Goal: Information Seeking & Learning: Learn about a topic

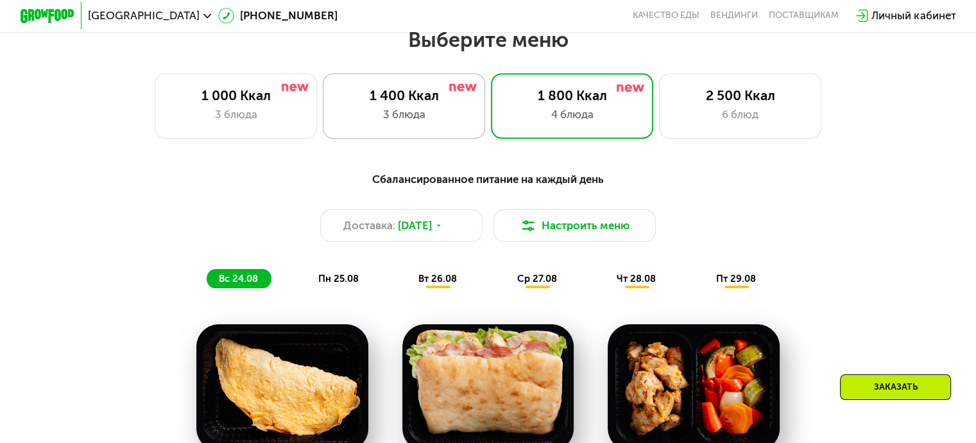
click at [429, 117] on div "3 блюда" at bounding box center [404, 115] width 134 height 16
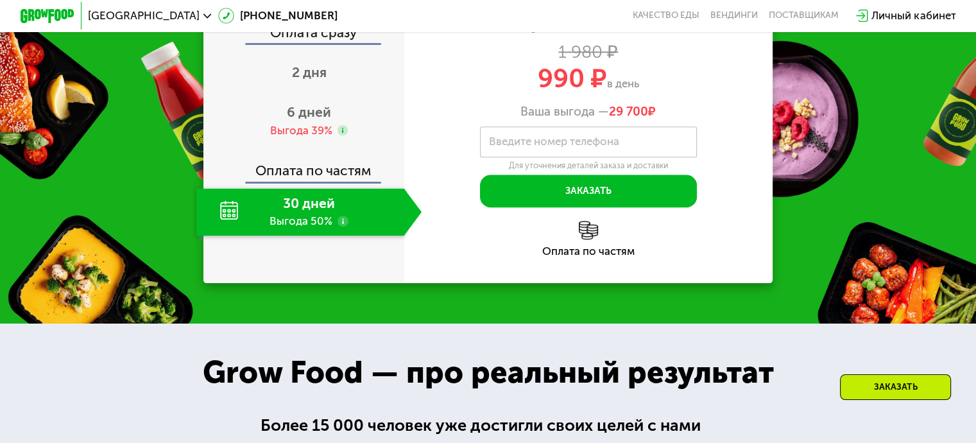
scroll to position [1283, 0]
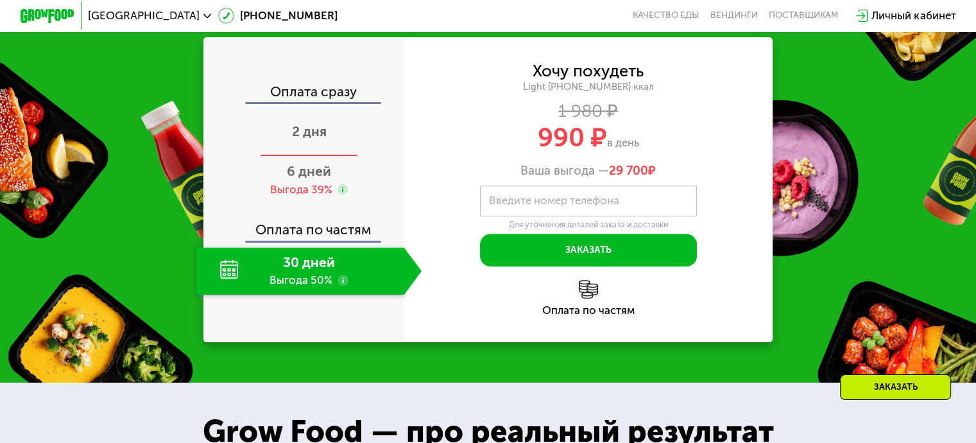
click at [339, 157] on div "2 дня" at bounding box center [308, 132] width 225 height 47
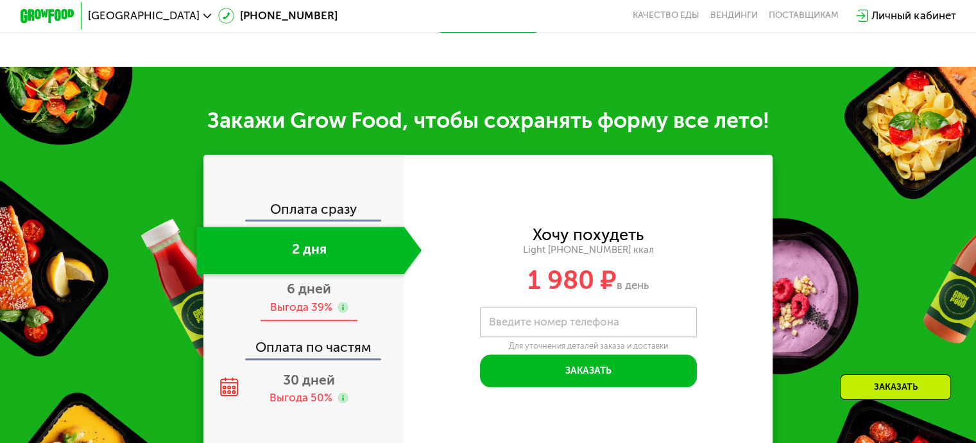
click at [287, 296] on span "6 дней" at bounding box center [309, 288] width 44 height 16
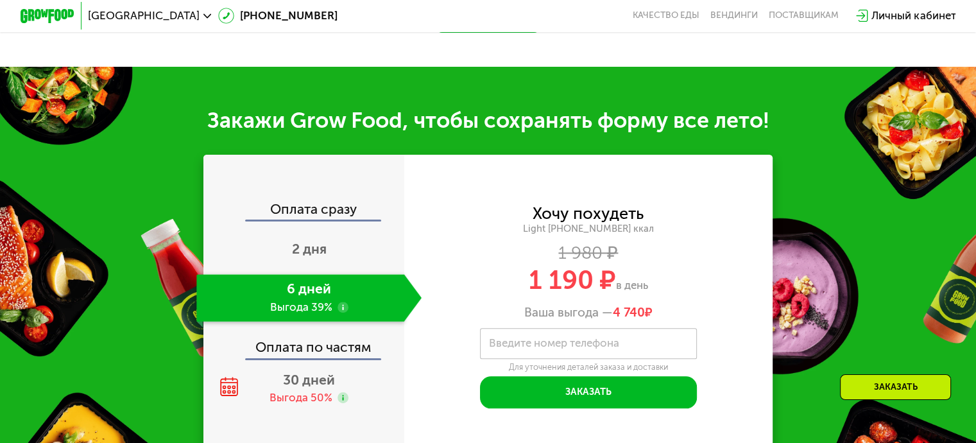
click at [311, 348] on div "Оплата по частям" at bounding box center [305, 342] width 200 height 31
click at [317, 343] on div "Оплата по частям" at bounding box center [305, 342] width 200 height 31
click at [307, 382] on span "30 дней" at bounding box center [309, 380] width 52 height 16
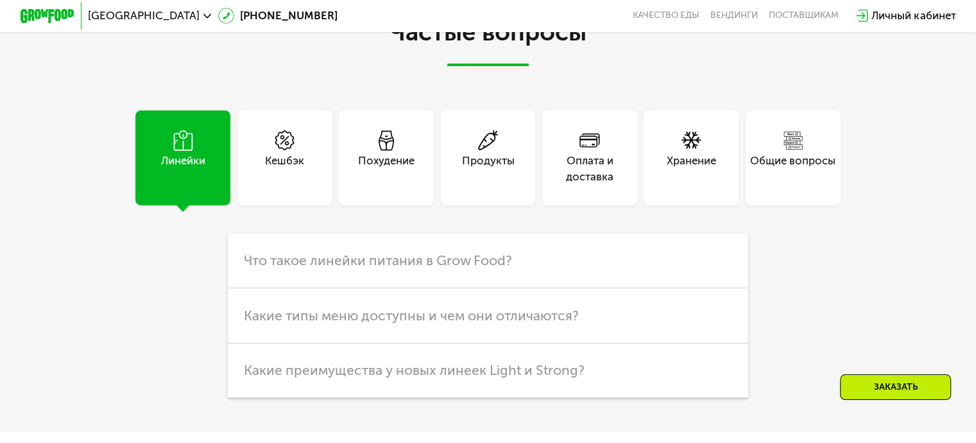
scroll to position [3273, 0]
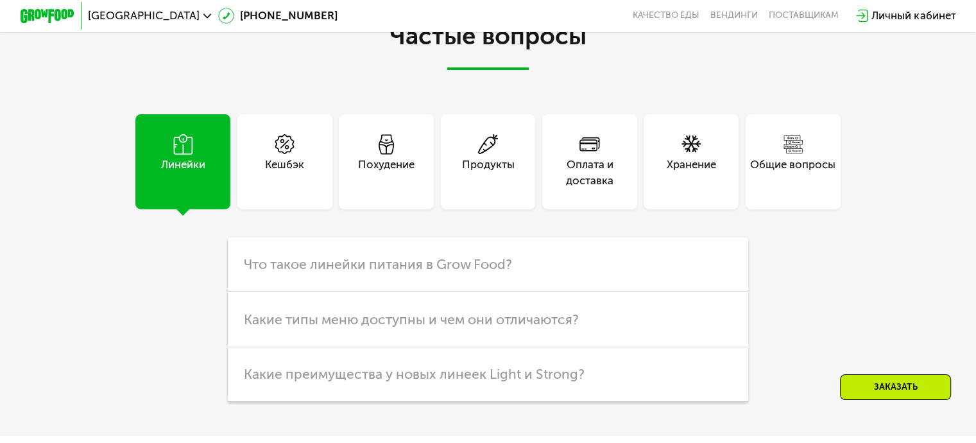
click at [270, 156] on div "Кешбэк" at bounding box center [284, 161] width 95 height 95
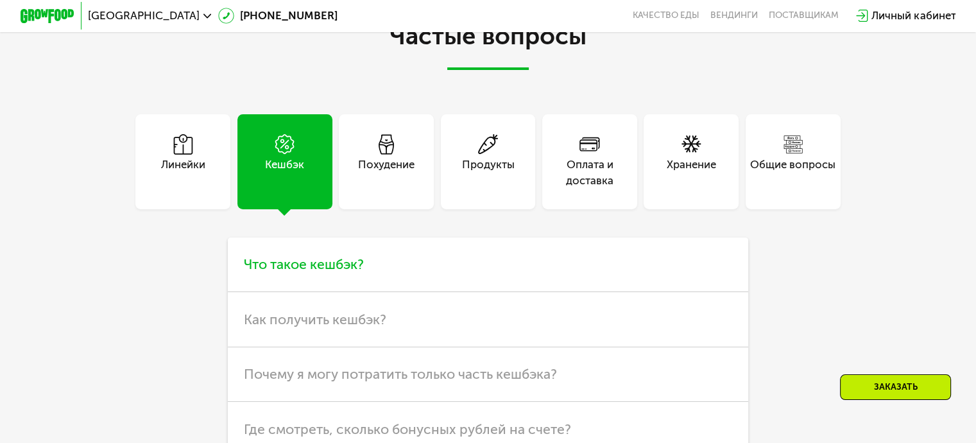
click at [288, 292] on h3 "Что такое кешбэк?" at bounding box center [488, 264] width 520 height 55
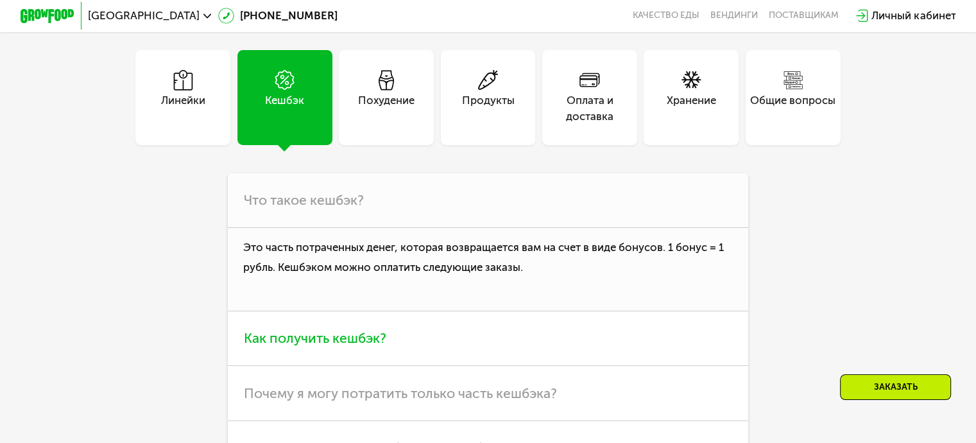
click at [300, 340] on h3 "Как получить кешбэк?" at bounding box center [488, 338] width 520 height 55
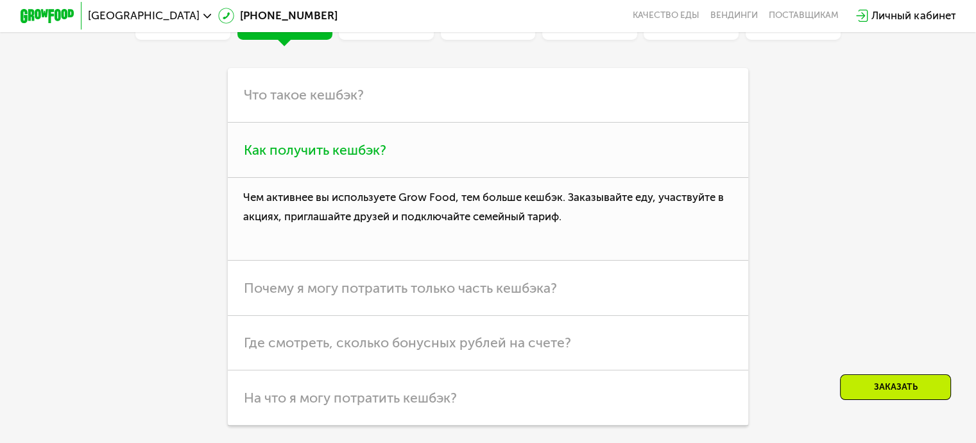
scroll to position [3465, 0]
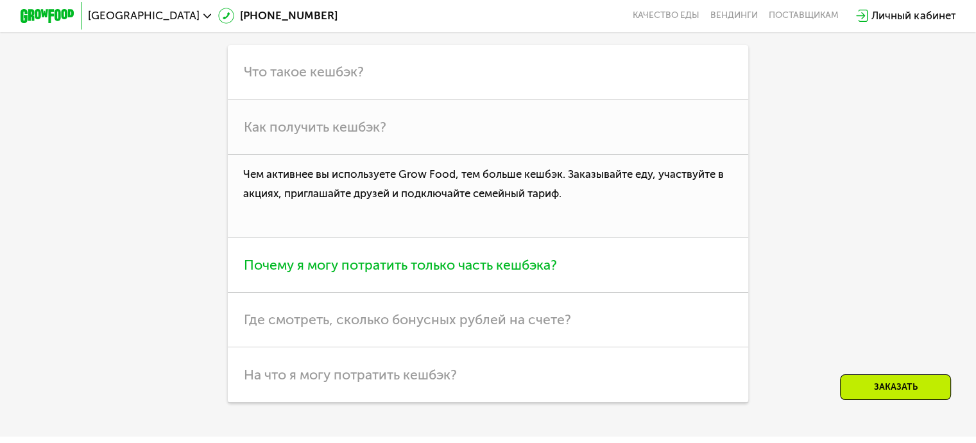
click at [315, 292] on h3 "Почему я могу потратить только часть кешбэка?" at bounding box center [488, 264] width 520 height 55
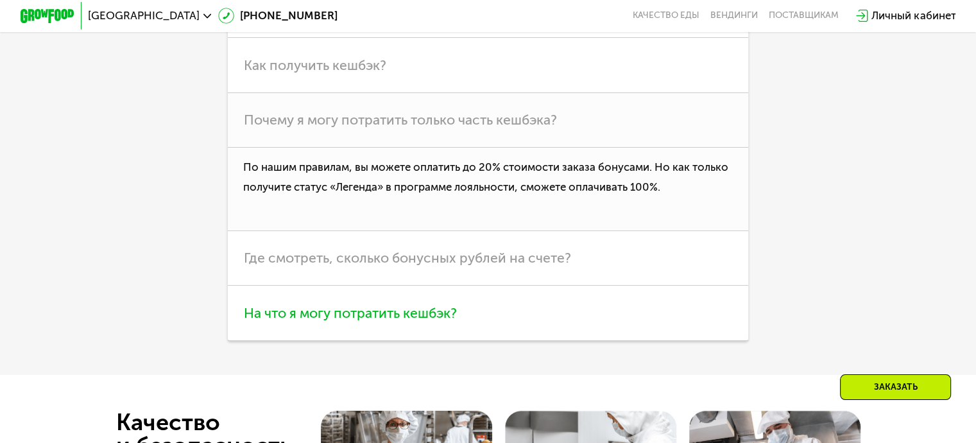
scroll to position [3529, 0]
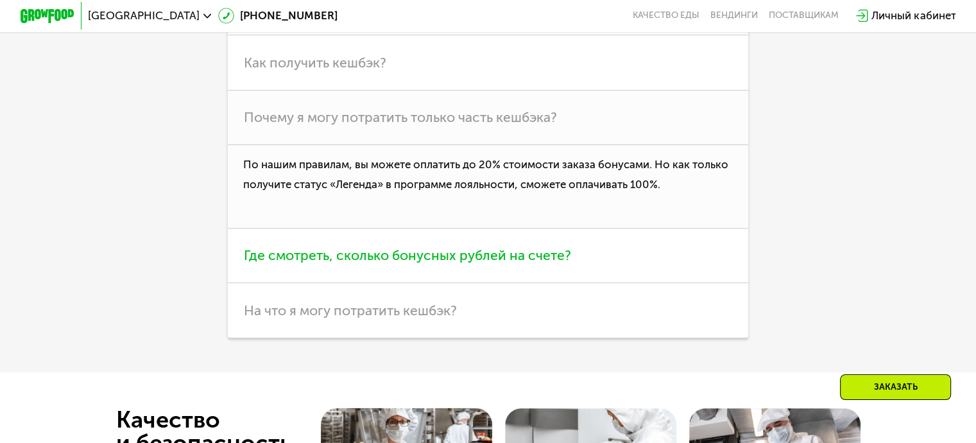
click at [334, 263] on span "Где смотреть, сколько бонусных рублей на счете?" at bounding box center [407, 255] width 327 height 16
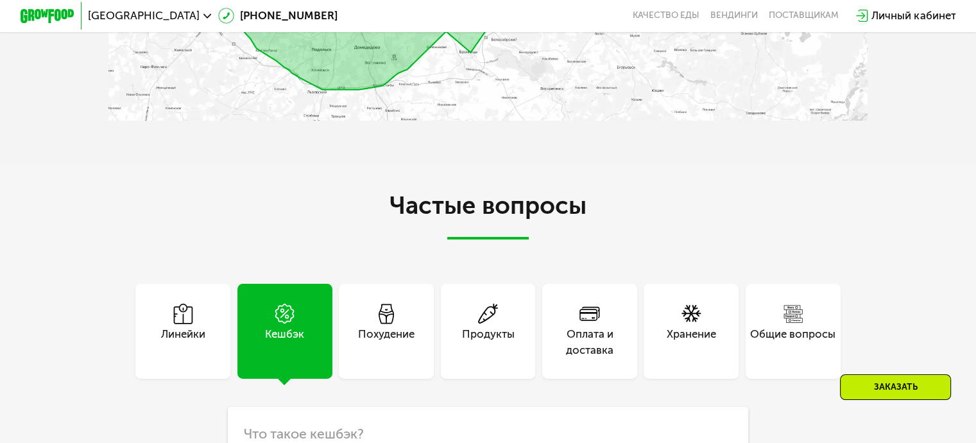
scroll to position [3080, 0]
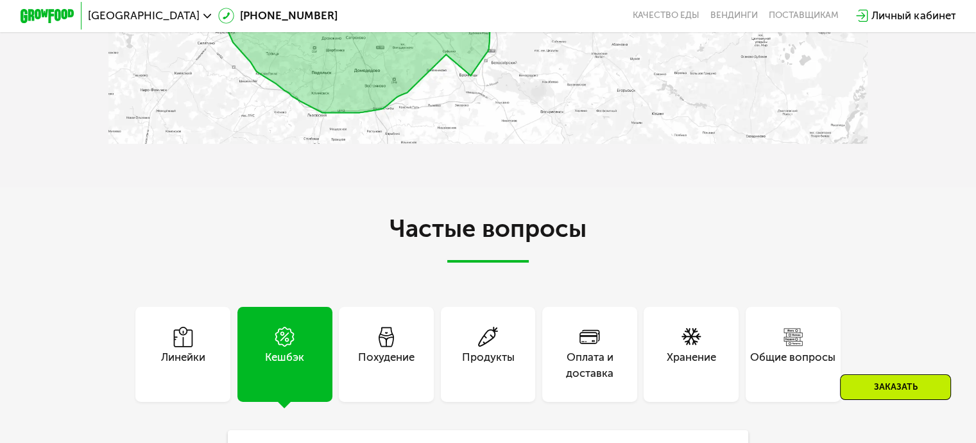
click at [372, 356] on div "Похудение" at bounding box center [386, 354] width 95 height 95
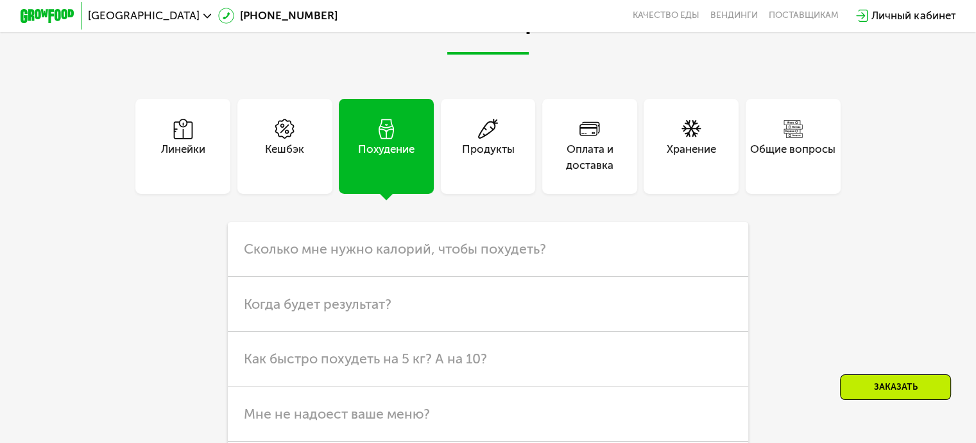
scroll to position [3337, 0]
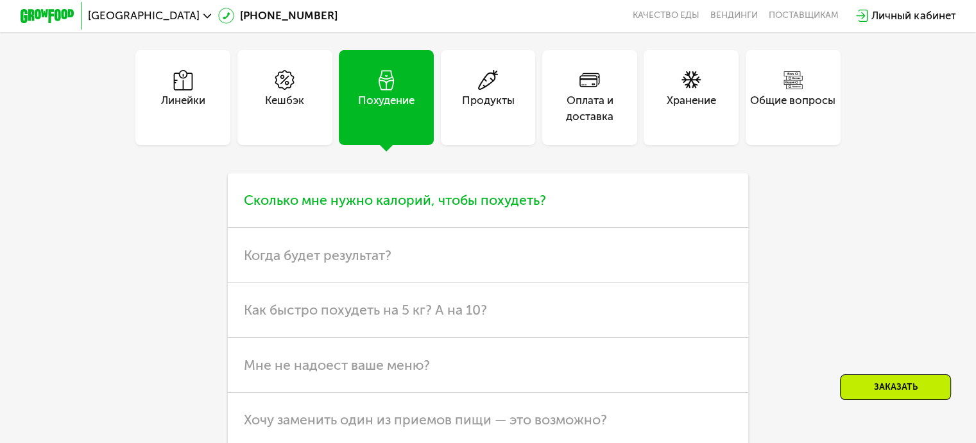
click at [359, 208] on span "Сколько мне нужно калорий, чтобы похудеть?" at bounding box center [395, 200] width 302 height 16
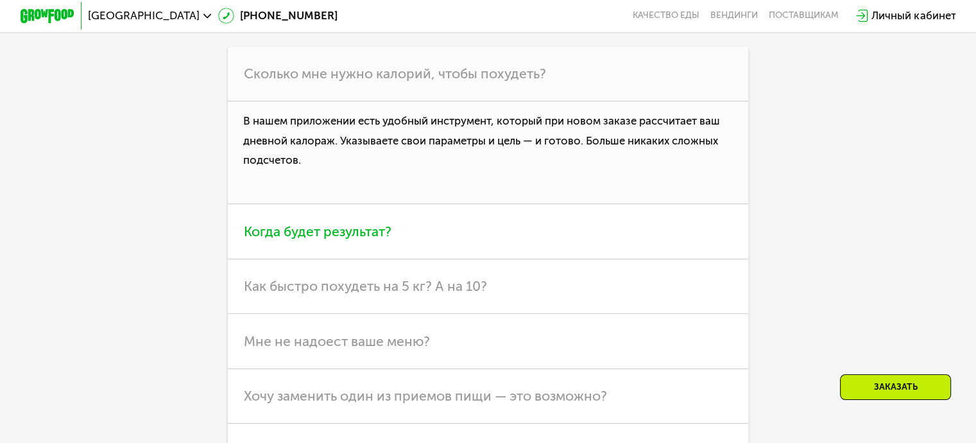
scroll to position [3465, 0]
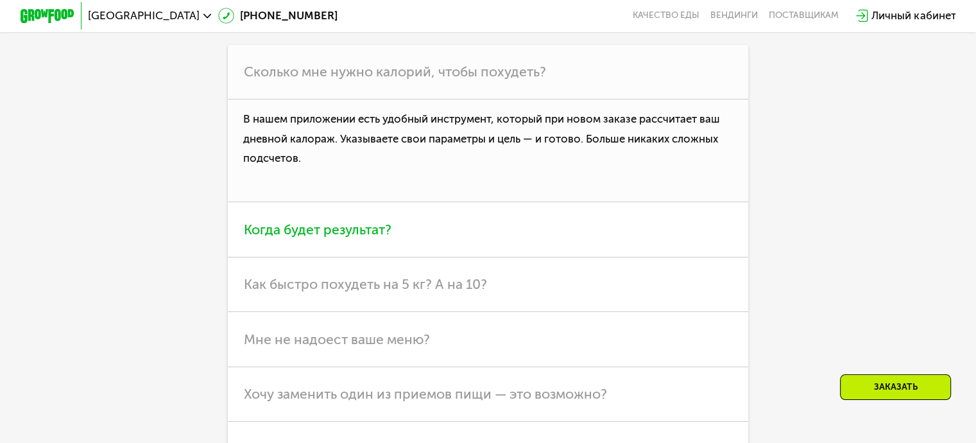
click at [347, 237] on span "Когда будет результат?" at bounding box center [318, 229] width 148 height 16
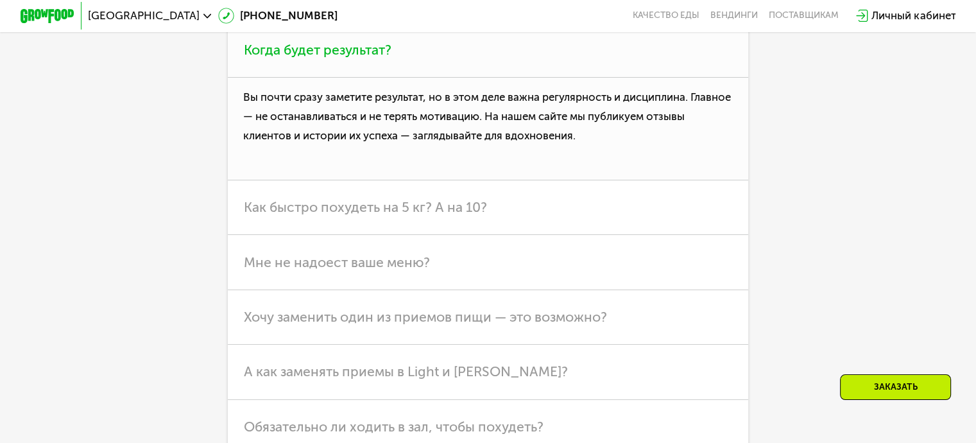
scroll to position [3529, 0]
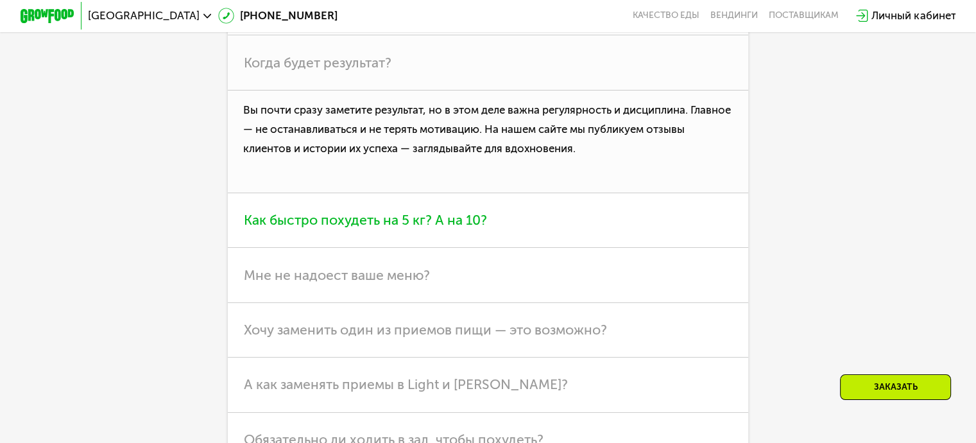
click at [348, 228] on span "Как быстро похудеть на 5 кг? А на 10?" at bounding box center [365, 220] width 243 height 16
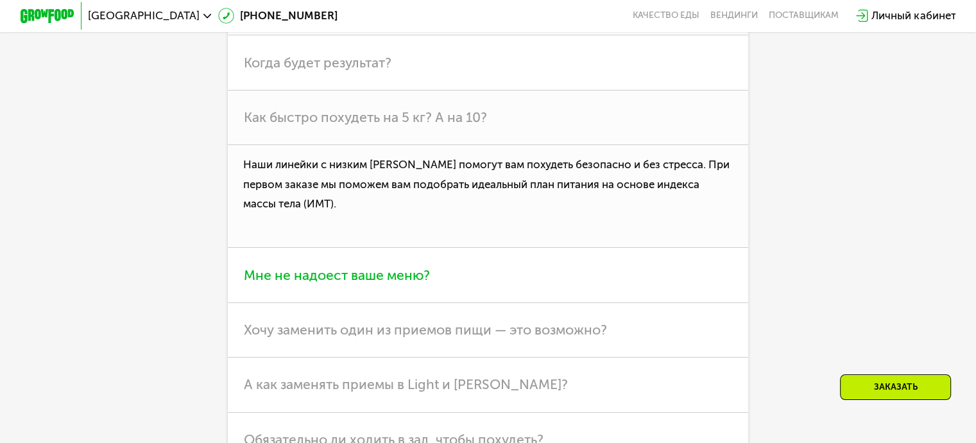
click at [332, 278] on h3 "Мне не надоест ваше меню?" at bounding box center [488, 275] width 520 height 55
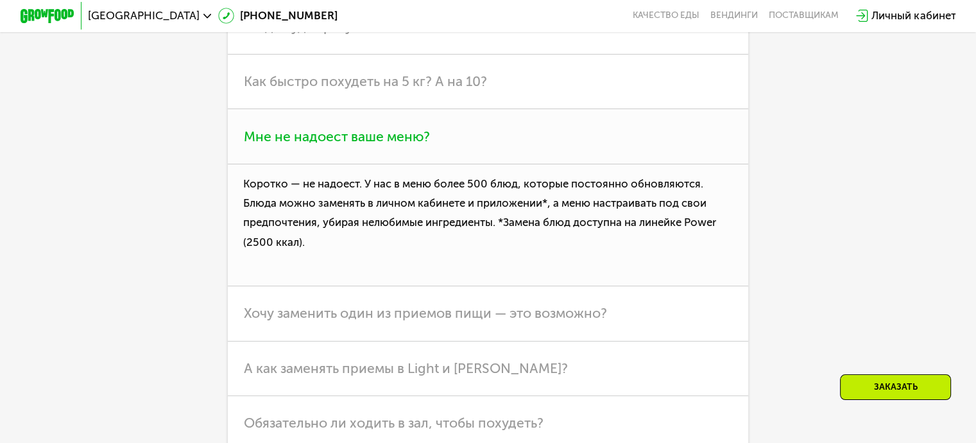
scroll to position [3722, 0]
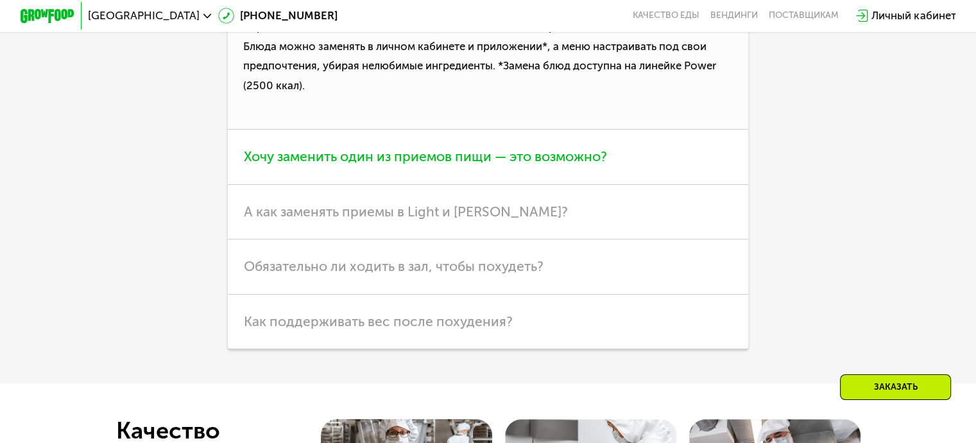
click at [369, 164] on span "Хочу заменить один из приемов пищи — это возможно?" at bounding box center [425, 156] width 363 height 16
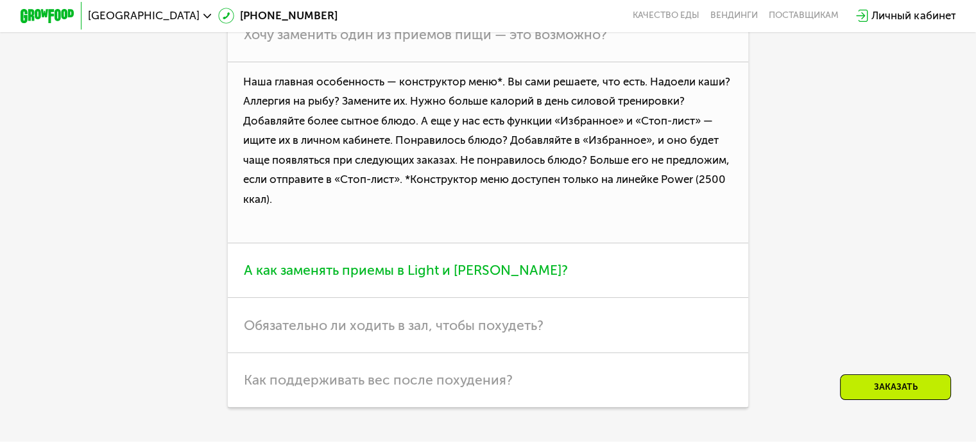
click at [354, 298] on h3 "А как заменять приемы в Light и [PERSON_NAME]?" at bounding box center [488, 270] width 520 height 55
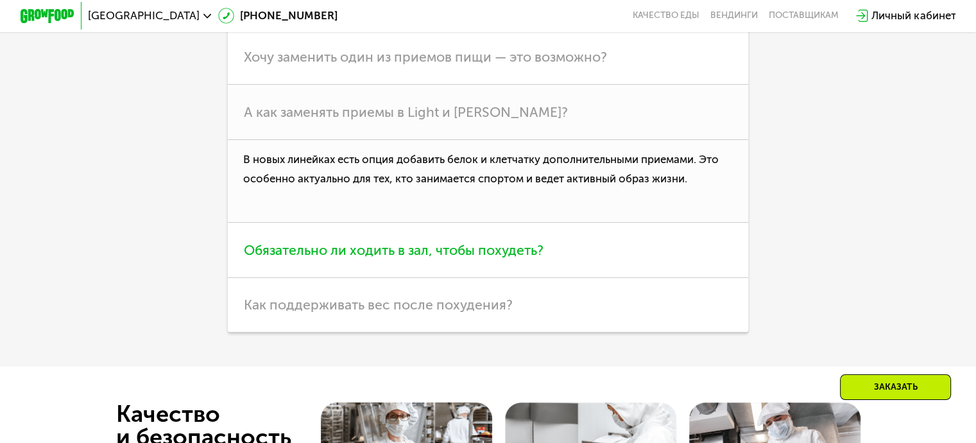
scroll to position [3658, 0]
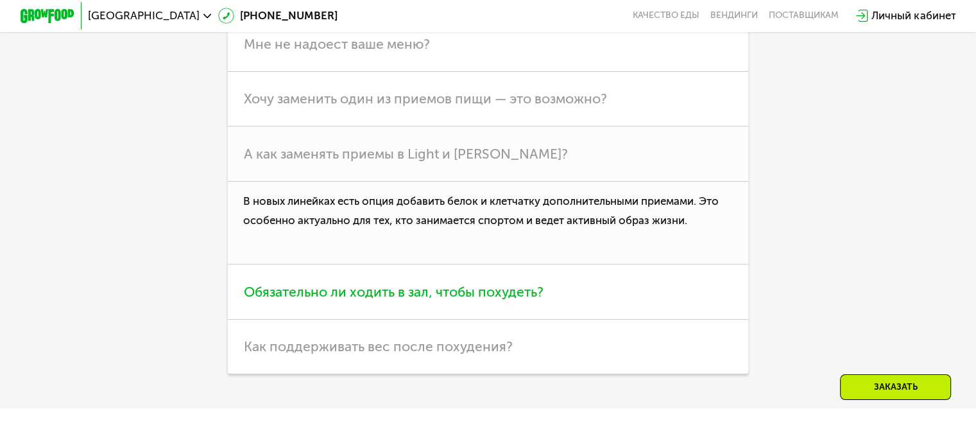
click at [377, 300] on span "Обязательно ли ходить в зал, чтобы похудеть?" at bounding box center [394, 292] width 300 height 16
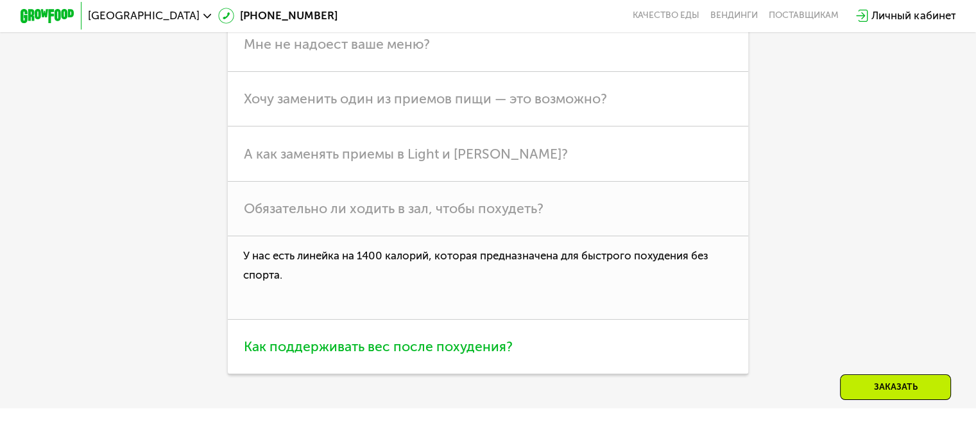
click at [375, 354] on span "Как поддерживать вес после похудения?" at bounding box center [378, 346] width 269 height 16
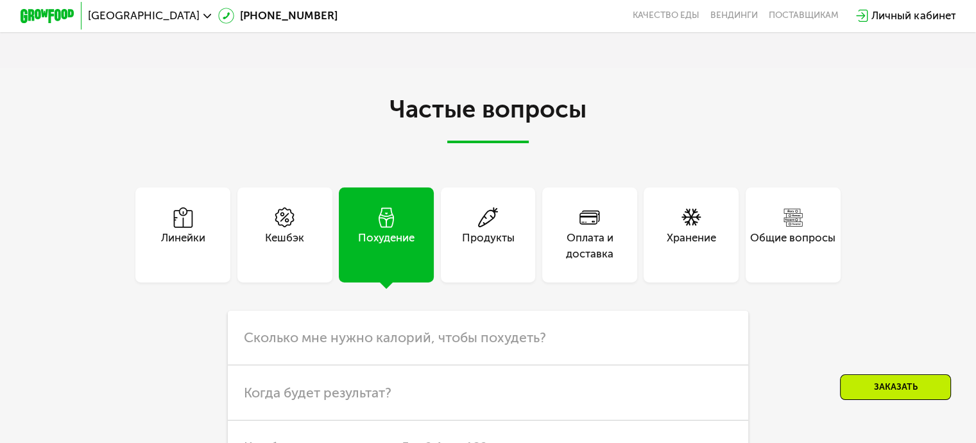
scroll to position [3208, 0]
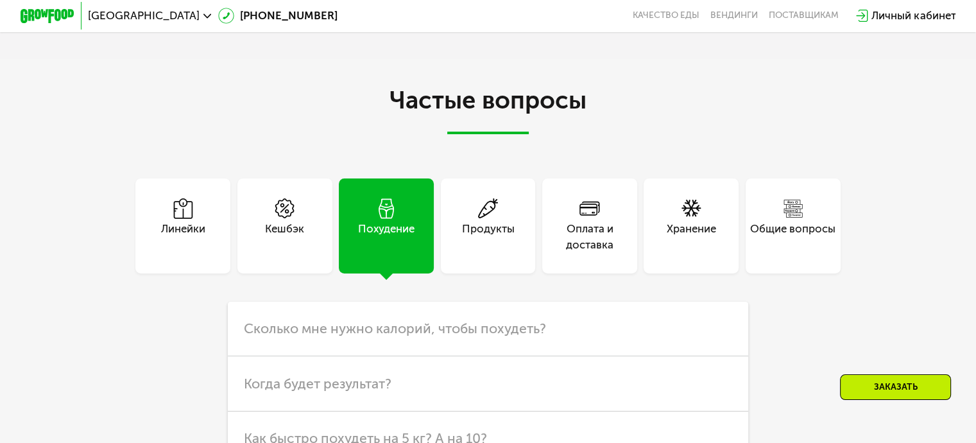
click at [503, 241] on div "Продукты" at bounding box center [488, 237] width 53 height 33
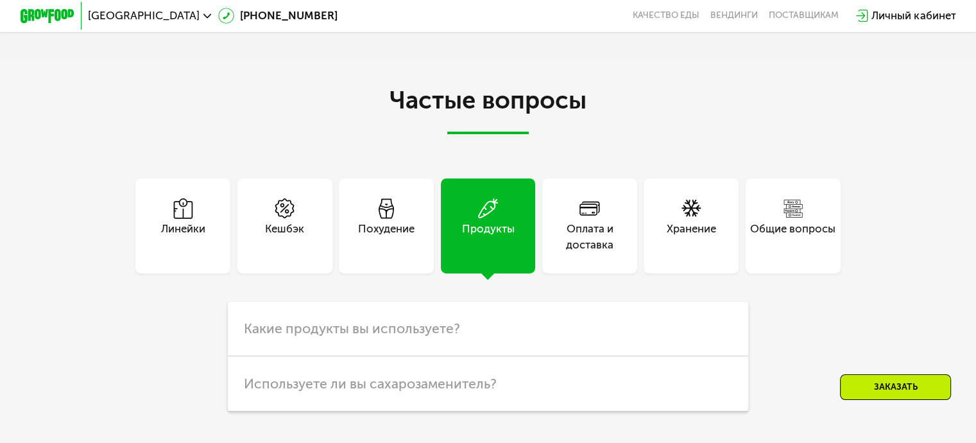
click at [571, 248] on div "Оплата и доставка" at bounding box center [589, 237] width 95 height 33
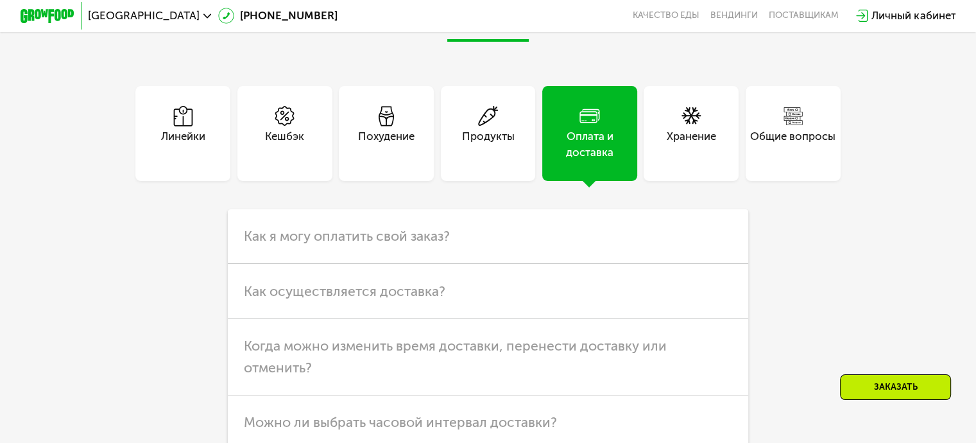
scroll to position [3337, 0]
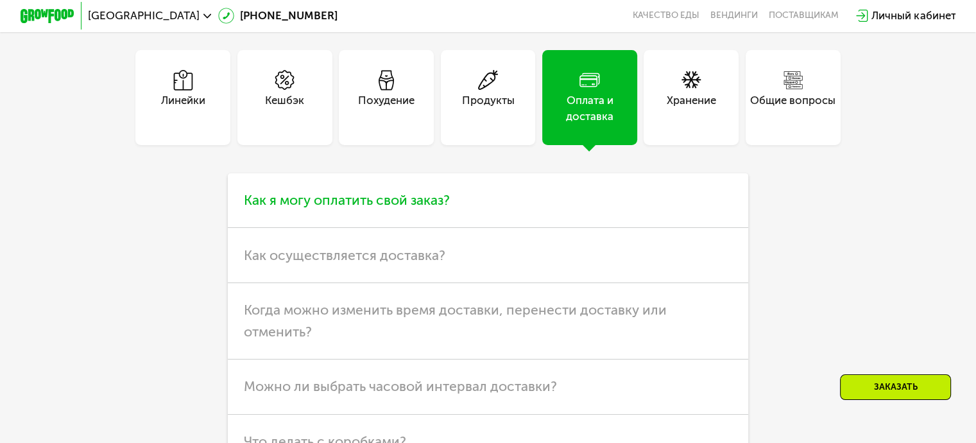
click at [639, 228] on h3 "Как я могу оплатить свой заказ?" at bounding box center [488, 200] width 520 height 55
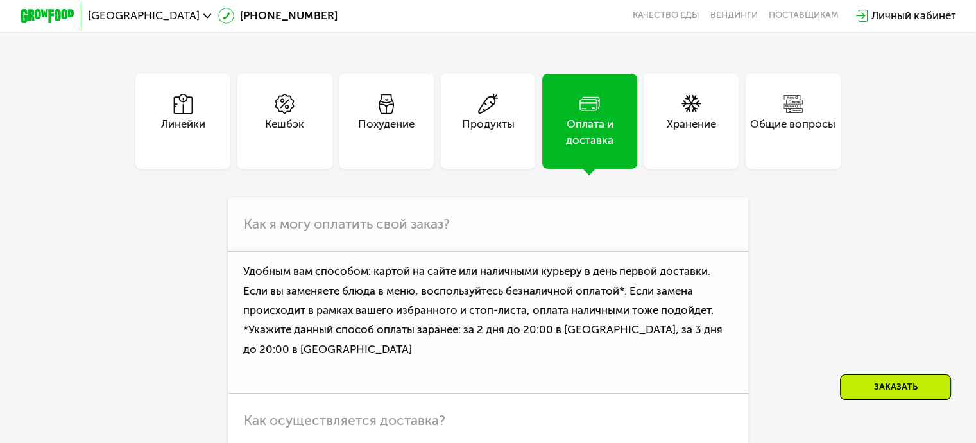
scroll to position [3273, 0]
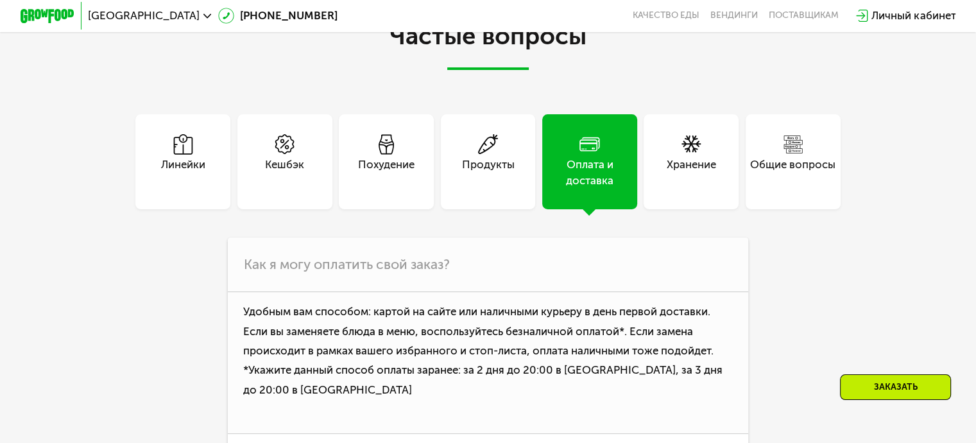
click at [688, 166] on div "Хранение" at bounding box center [691, 173] width 49 height 33
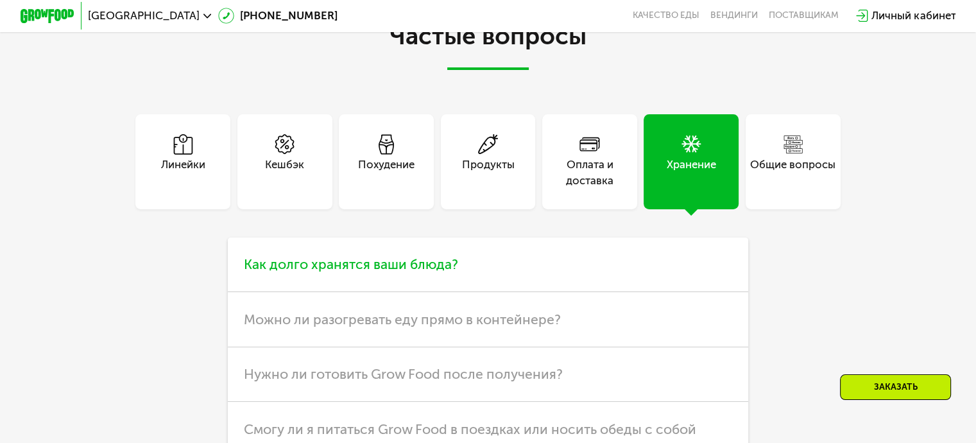
click at [608, 292] on h3 "Как долго хранятся ваши блюда?" at bounding box center [488, 264] width 520 height 55
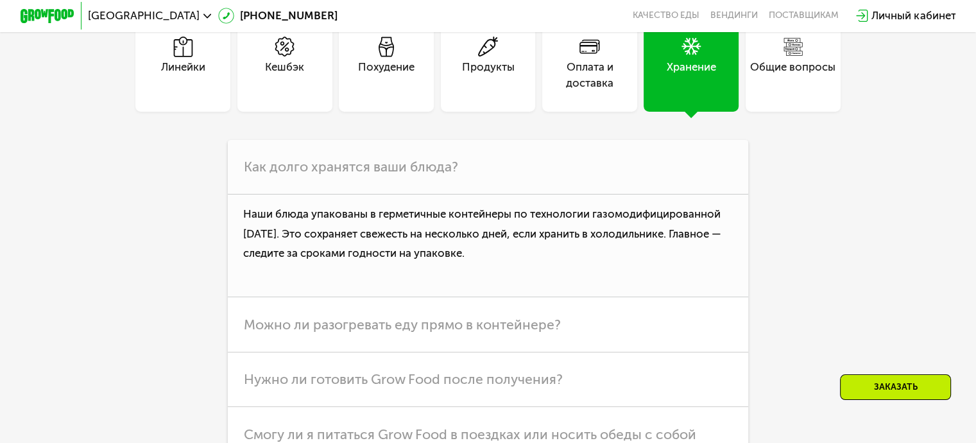
scroll to position [3401, 0]
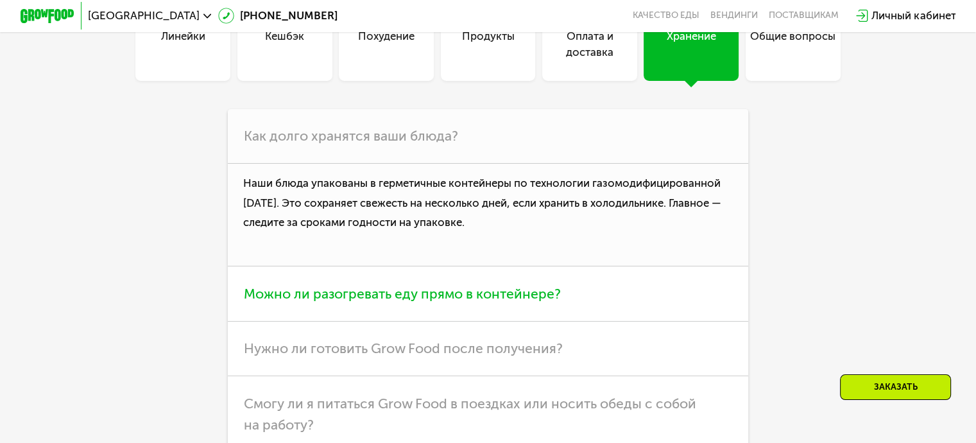
click at [626, 296] on h3 "Можно ли разогревать еду прямо в контейнере?" at bounding box center [488, 293] width 520 height 55
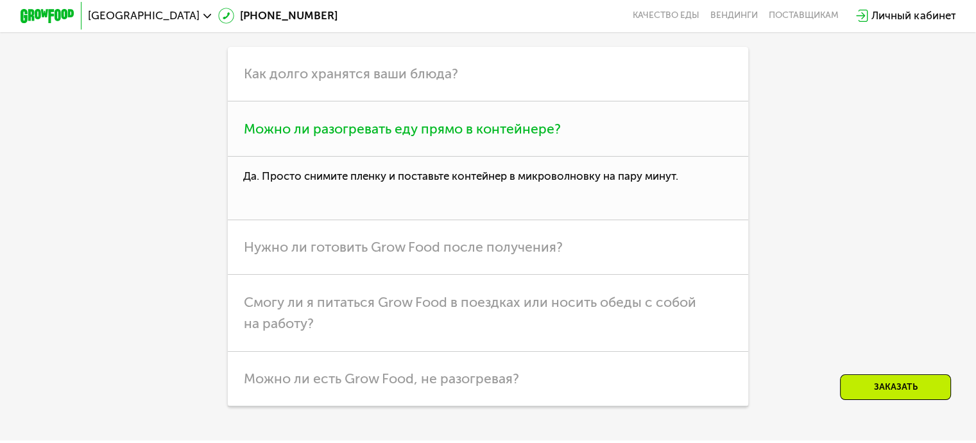
scroll to position [3465, 0]
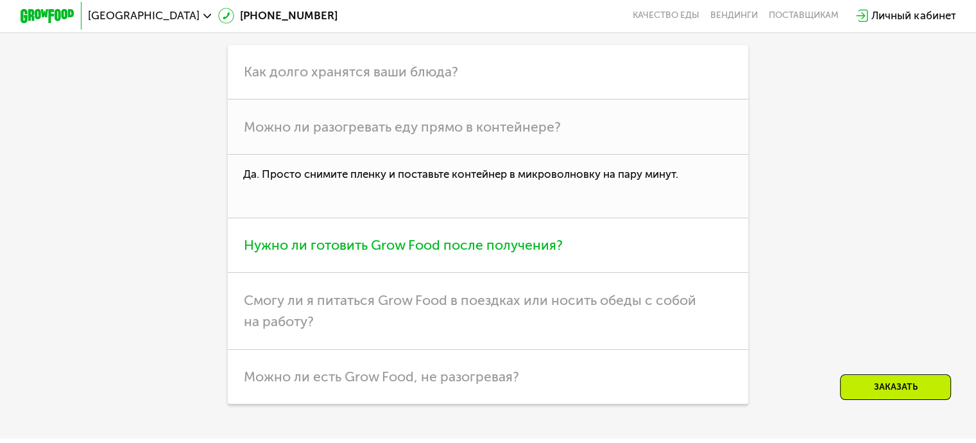
click at [622, 255] on h3 "Нужно ли готовить Grow Food после получения?" at bounding box center [488, 245] width 520 height 55
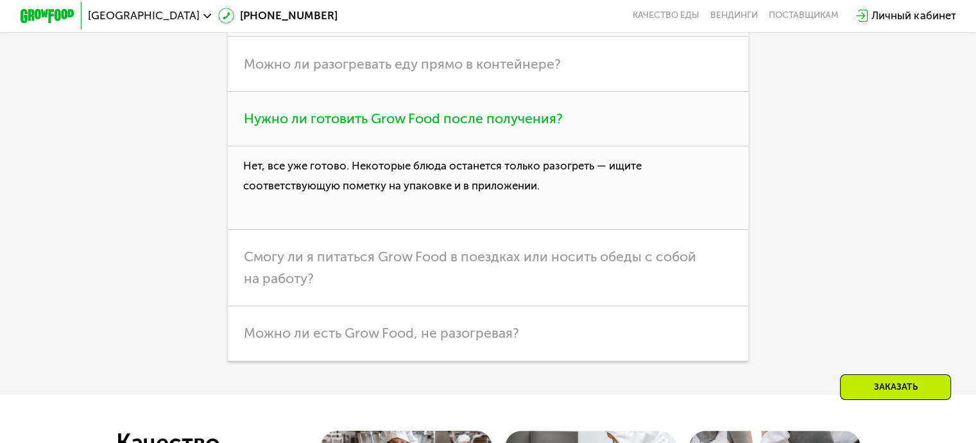
scroll to position [3529, 0]
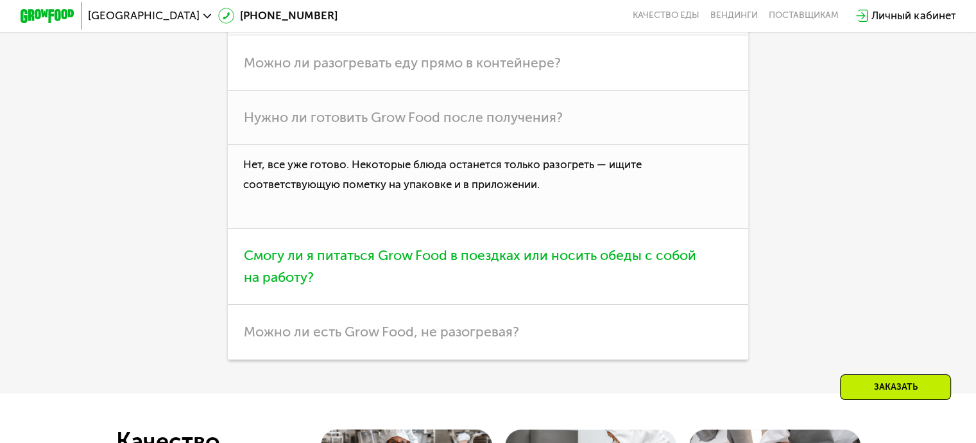
click at [644, 305] on h3 "Смогу ли я питаться Grow Food в поездках или носить обеды с собой на работу?" at bounding box center [488, 266] width 520 height 76
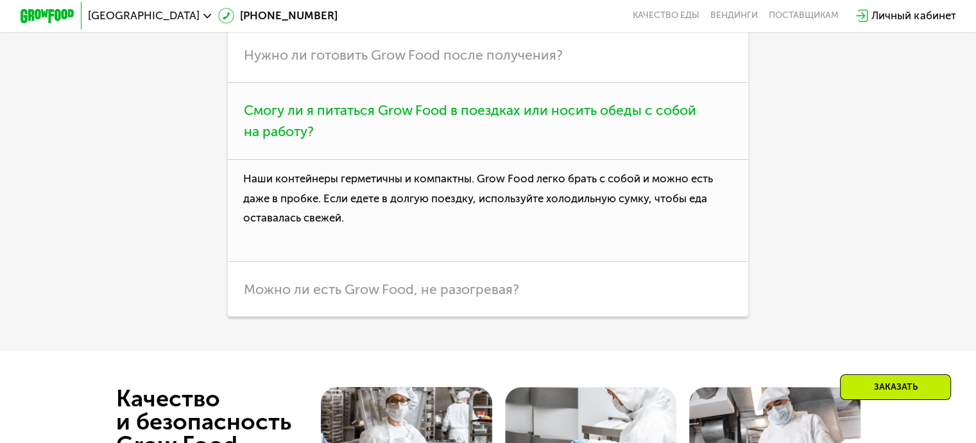
scroll to position [3593, 0]
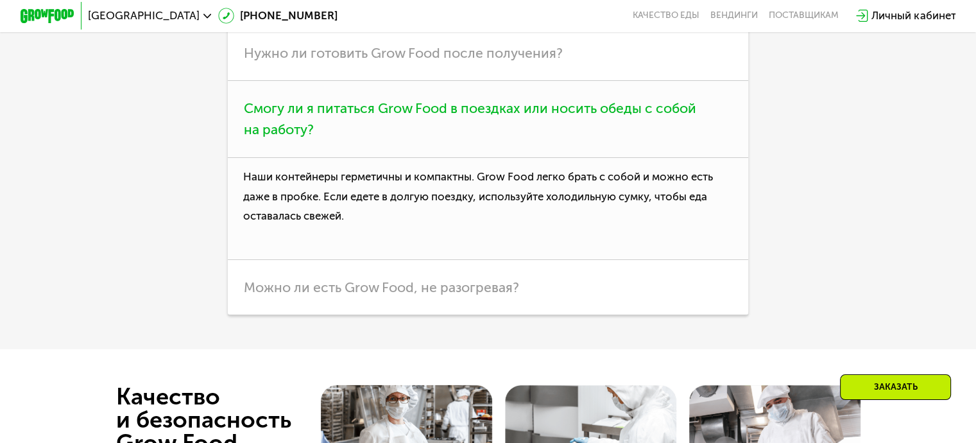
click at [644, 308] on h3 "Можно ли есть Grow Food, не разогревая?" at bounding box center [488, 287] width 520 height 55
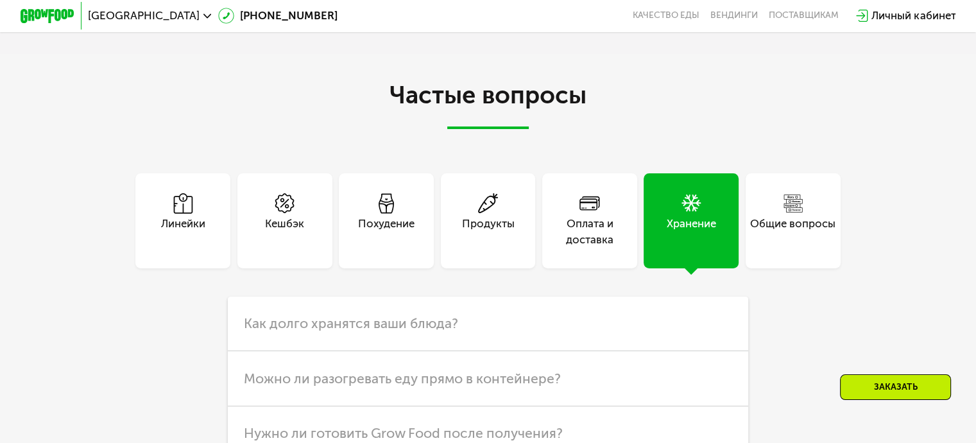
scroll to position [3208, 0]
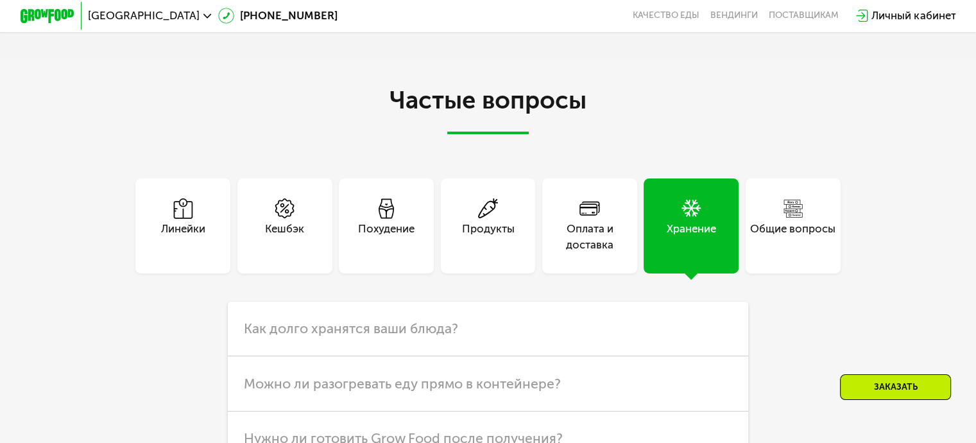
click at [746, 217] on div "Общие вопросы" at bounding box center [792, 225] width 101 height 95
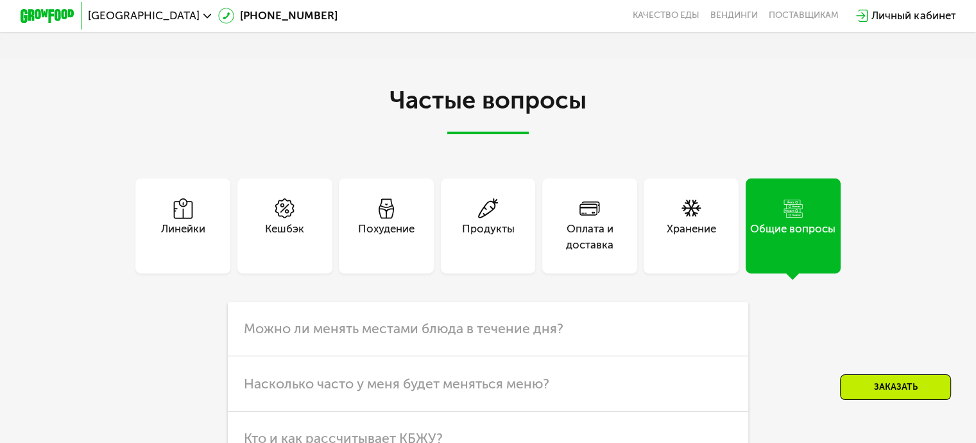
click at [760, 232] on div "Общие вопросы" at bounding box center [793, 225] width 95 height 95
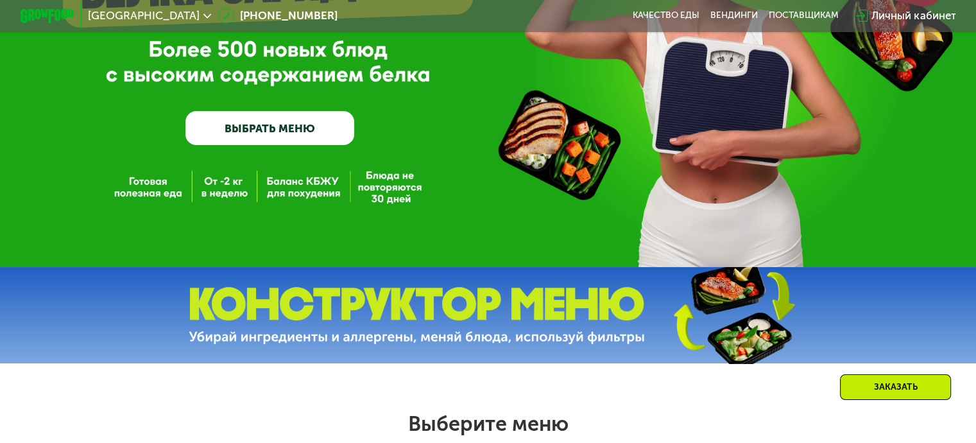
scroll to position [193, 0]
